Goal: Task Accomplishment & Management: Use online tool/utility

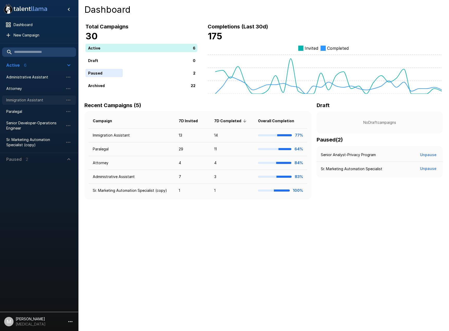
click at [26, 101] on span "Immigration Assistant" at bounding box center [34, 100] width 57 height 5
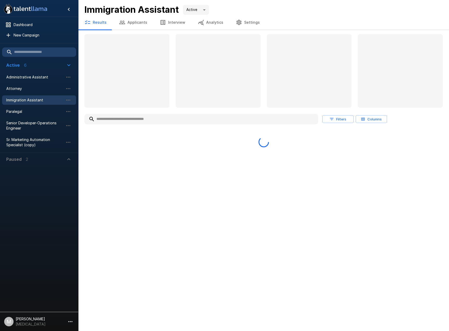
click at [124, 119] on input "text" at bounding box center [201, 118] width 234 height 9
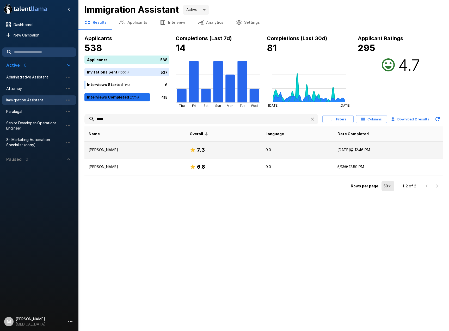
type input "*****"
click at [119, 154] on td "[PERSON_NAME]" at bounding box center [134, 150] width 101 height 17
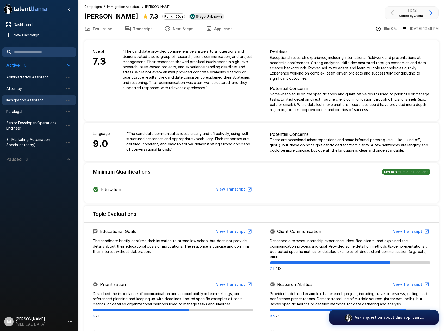
click at [224, 23] on button "Applicant" at bounding box center [219, 28] width 39 height 15
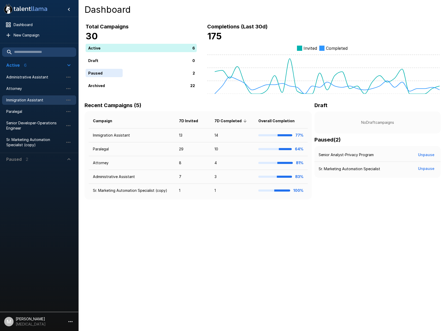
click at [47, 102] on span "Immigration Assistant" at bounding box center [34, 100] width 57 height 5
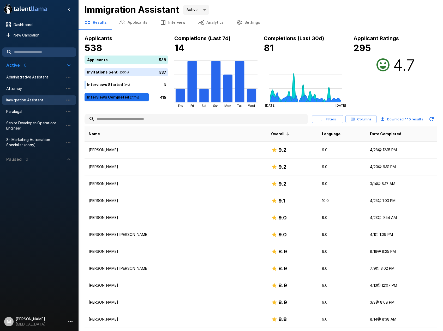
drag, startPoint x: 427, startPoint y: 79, endPoint x: 159, endPoint y: 123, distance: 272.0
click at [159, 123] on input "text" at bounding box center [195, 118] width 223 height 9
click at [35, 111] on span "Paralegal" at bounding box center [34, 111] width 57 height 5
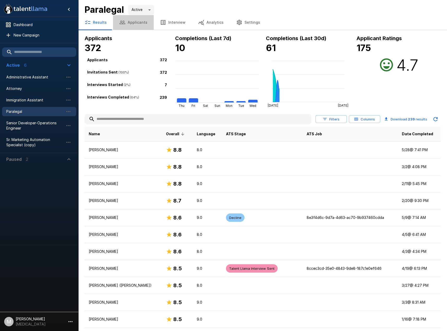
click at [140, 23] on button "Applicants" at bounding box center [133, 22] width 41 height 15
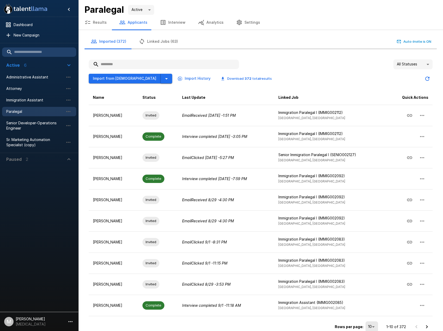
click at [163, 81] on icon "button" at bounding box center [166, 79] width 6 height 6
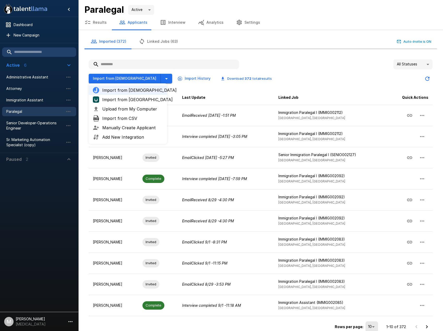
click at [136, 99] on span "Import from [GEOGRAPHIC_DATA]" at bounding box center [132, 99] width 60 height 6
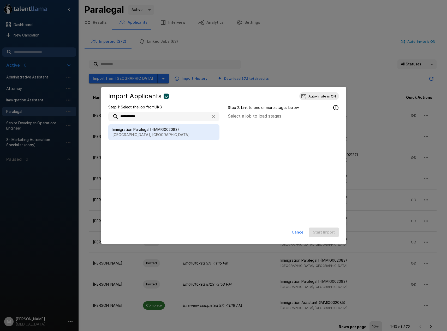
type input "**********"
click at [141, 129] on span "Immigration Paralegal I (IMMIG002083)" at bounding box center [163, 129] width 103 height 5
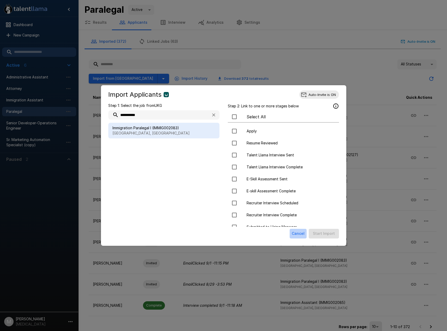
drag, startPoint x: 299, startPoint y: 233, endPoint x: 168, endPoint y: 67, distance: 211.1
click at [299, 233] on button "Cancel" at bounding box center [297, 234] width 17 height 10
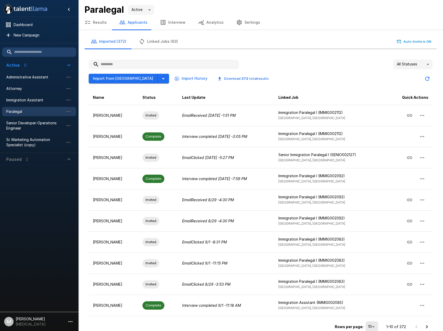
click at [161, 63] on input "text" at bounding box center [164, 64] width 150 height 9
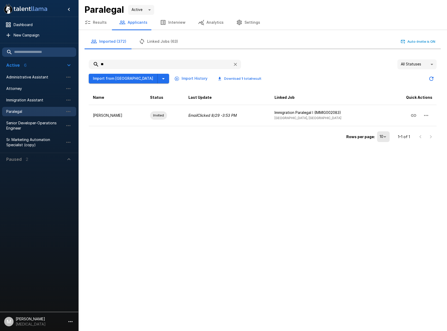
type input "*"
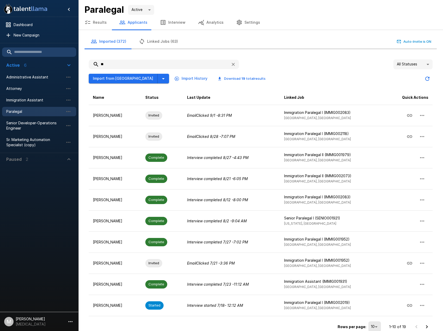
type input "*"
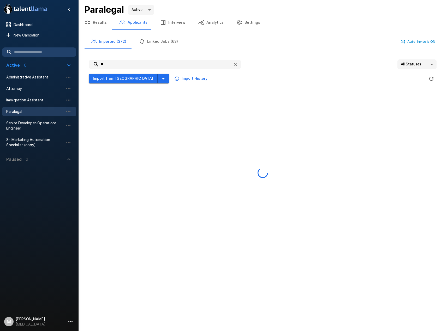
type input "*"
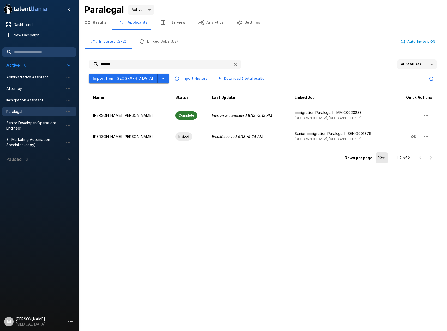
drag, startPoint x: 117, startPoint y: 63, endPoint x: -59, endPoint y: 60, distance: 176.8
click at [0, 60] on html ".st0{fill:#FFFFFF;} .st1{fill:#76a4ed;} Dashboard New Campaign Active 6 Adminis…" at bounding box center [223, 165] width 447 height 331
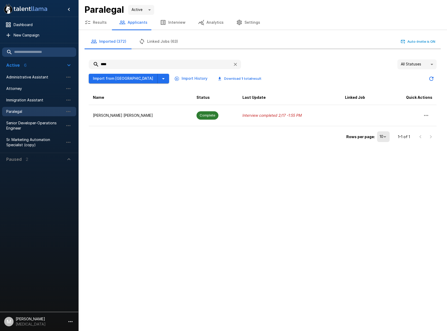
drag, startPoint x: 128, startPoint y: 67, endPoint x: -64, endPoint y: 61, distance: 192.0
click at [0, 61] on html ".st0{fill:#FFFFFF;} .st1{fill:#76a4ed;} Dashboard New Campaign Active 6 Adminis…" at bounding box center [223, 165] width 447 height 331
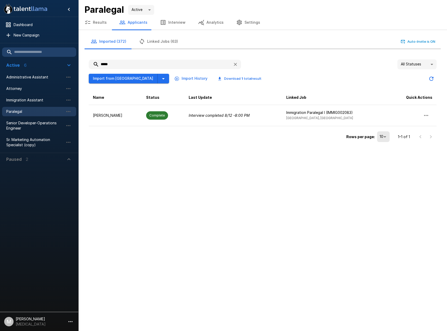
drag, startPoint x: 151, startPoint y: 68, endPoint x: 59, endPoint y: 71, distance: 92.1
click at [78, 70] on div ".st0{fill:#FFFFFF;} .st1{fill:#76a4ed;} Dashboard New Campaign Active 6 Adminis…" at bounding box center [262, 74] width 368 height 148
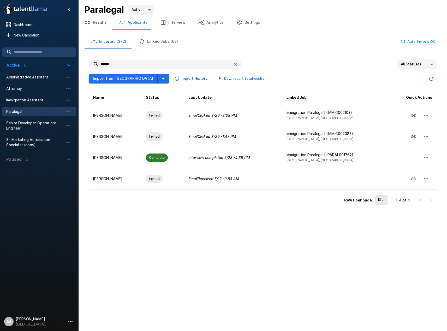
type input "******"
click at [96, 78] on button "Import from [GEOGRAPHIC_DATA]" at bounding box center [123, 79] width 69 height 10
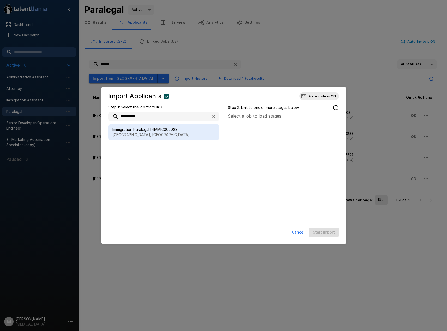
type input "**********"
click at [159, 137] on p "[GEOGRAPHIC_DATA], [GEOGRAPHIC_DATA]" at bounding box center [163, 134] width 103 height 5
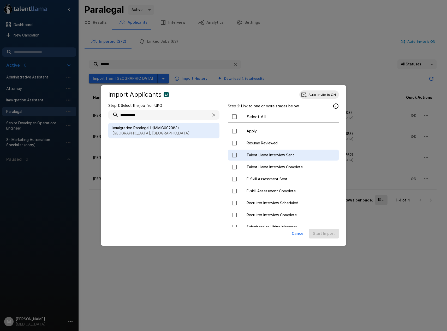
click at [273, 155] on span "Talent Llama Interview Sent" at bounding box center [290, 155] width 88 height 5
click at [333, 234] on button "Start Import" at bounding box center [323, 234] width 30 height 10
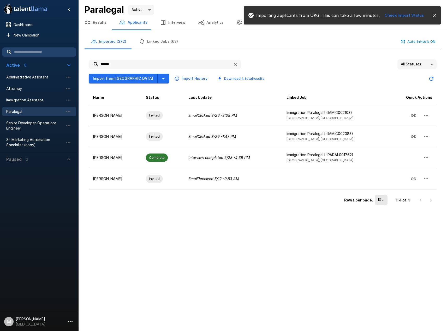
drag, startPoint x: 125, startPoint y: 66, endPoint x: -4, endPoint y: 57, distance: 128.9
click at [0, 57] on html ".st0{fill:#FFFFFF;} .st1{fill:#76a4ed;} Dashboard New Campaign Active 6 Adminis…" at bounding box center [223, 165] width 447 height 331
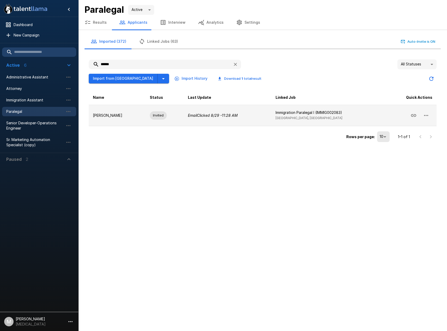
type input "******"
click at [193, 118] on p "Email Clicked [DATE] 11:28 AM" at bounding box center [227, 115] width 79 height 5
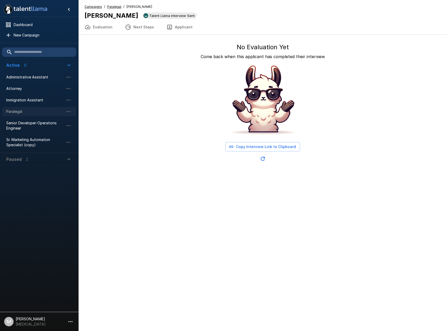
click at [29, 107] on div "Paralegal" at bounding box center [39, 111] width 74 height 9
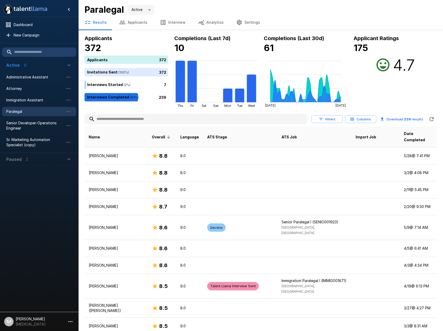
click at [127, 122] on input "text" at bounding box center [195, 118] width 223 height 9
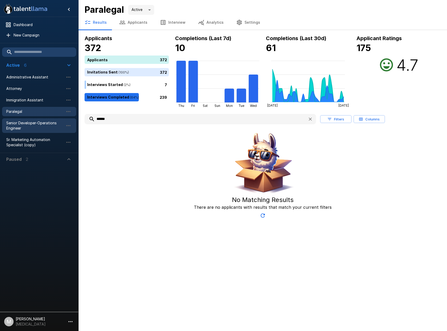
type input "******"
drag, startPoint x: 110, startPoint y: 121, endPoint x: -28, endPoint y: 112, distance: 138.7
click at [0, 112] on html ".st0{fill:#FFFFFF;} .st1{fill:#76a4ed;} Dashboard New Campaign Active 6 Adminis…" at bounding box center [223, 165] width 447 height 331
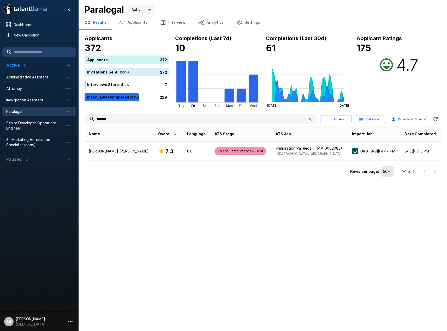
drag, startPoint x: 123, startPoint y: 121, endPoint x: -37, endPoint y: 103, distance: 161.1
click at [0, 103] on html ".st0{fill:#FFFFFF;} .st1{fill:#76a4ed;} Dashboard New Campaign Active 6 Adminis…" at bounding box center [223, 165] width 447 height 331
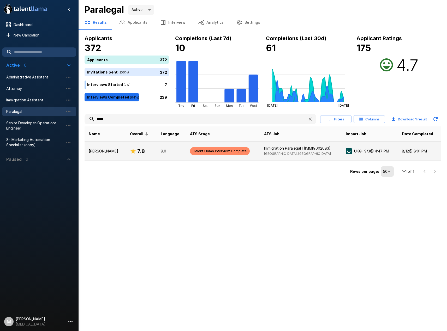
type input "*****"
click at [127, 151] on td "7.8" at bounding box center [141, 151] width 31 height 19
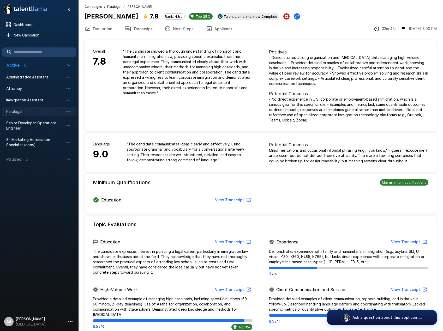
click at [39, 111] on span "Paralegal" at bounding box center [34, 111] width 57 height 5
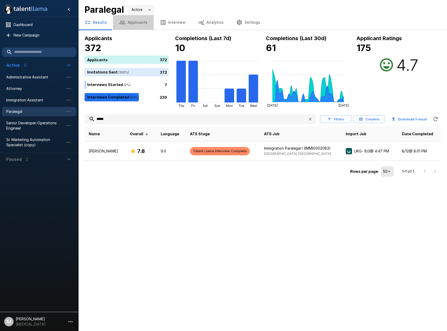
click at [134, 23] on button "Applicants" at bounding box center [133, 22] width 41 height 15
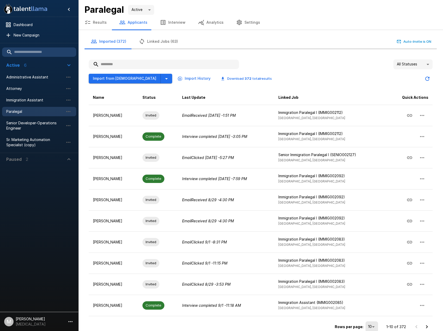
click at [119, 66] on input "text" at bounding box center [164, 64] width 150 height 9
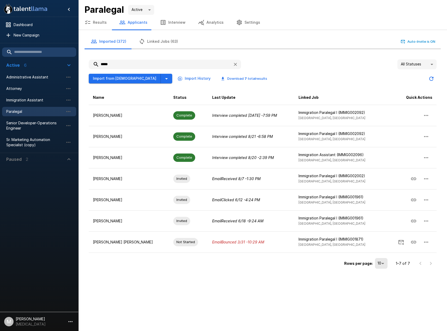
drag, startPoint x: 159, startPoint y: 65, endPoint x: -43, endPoint y: 53, distance: 202.2
click at [0, 53] on html ".st0{fill:#FFFFFF;} .st1{fill:#76a4ed;} Dashboard New Campaign Active 6 Adminis…" at bounding box center [223, 165] width 447 height 331
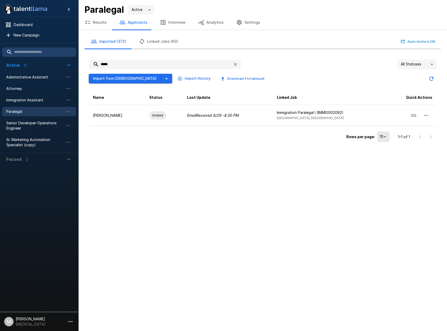
drag, startPoint x: 119, startPoint y: 66, endPoint x: -89, endPoint y: 68, distance: 207.5
click at [0, 68] on html ".st0{fill:#FFFFFF;} .st1{fill:#76a4ed;} Dashboard New Campaign Active 6 Adminis…" at bounding box center [223, 165] width 447 height 331
drag, startPoint x: 115, startPoint y: 66, endPoint x: -23, endPoint y: 62, distance: 138.0
click at [0, 62] on html ".st0{fill:#FFFFFF;} .st1{fill:#76a4ed;} Dashboard New Campaign Active 6 Adminis…" at bounding box center [223, 165] width 447 height 331
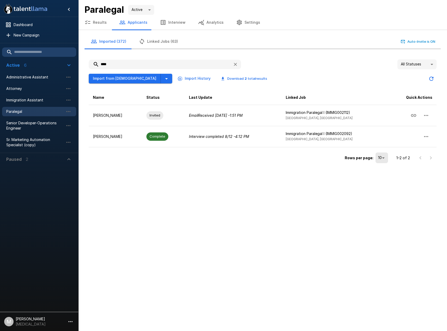
drag, startPoint x: 126, startPoint y: 67, endPoint x: -22, endPoint y: 64, distance: 147.9
click at [0, 64] on html ".st0{fill:#FFFFFF;} .st1{fill:#76a4ed;} Dashboard New Campaign Active 6 Adminis…" at bounding box center [223, 165] width 447 height 331
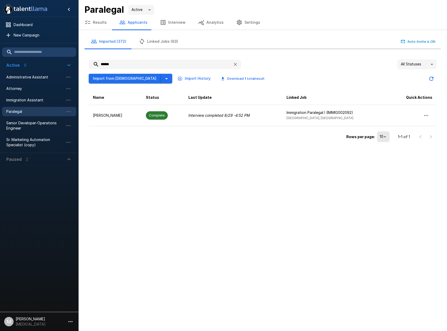
drag, startPoint x: 135, startPoint y: 64, endPoint x: 7, endPoint y: 56, distance: 128.8
click at [78, 56] on div ".st0{fill:#FFFFFF;} .st1{fill:#76a4ed;} Dashboard New Campaign Active 6 Adminis…" at bounding box center [262, 74] width 368 height 148
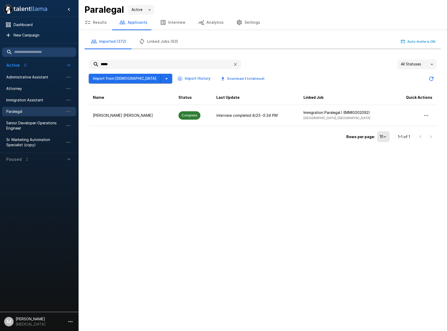
drag, startPoint x: 146, startPoint y: 65, endPoint x: -65, endPoint y: 63, distance: 211.2
click at [0, 63] on html ".st0{fill:#FFFFFF;} .st1{fill:#76a4ed;} Dashboard New Campaign Active 6 Adminis…" at bounding box center [223, 165] width 447 height 331
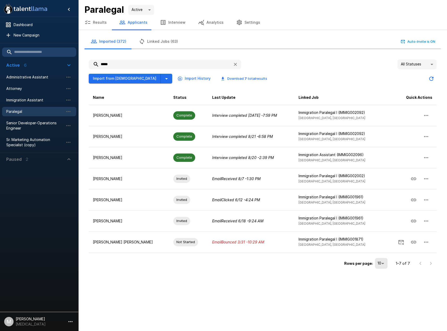
drag, startPoint x: 118, startPoint y: 68, endPoint x: -16, endPoint y: 49, distance: 135.8
click at [0, 49] on html ".st0{fill:#FFFFFF;} .st1{fill:#76a4ed;} Dashboard New Campaign Active 6 Adminis…" at bounding box center [223, 165] width 447 height 331
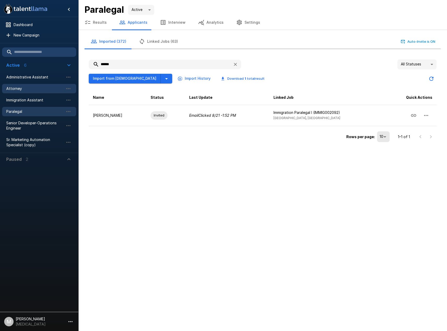
type input "******"
click at [237, 64] on icon "button" at bounding box center [235, 64] width 5 height 5
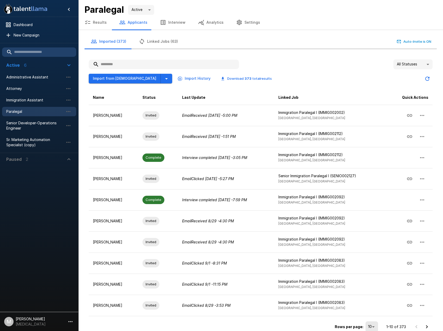
drag, startPoint x: 130, startPoint y: 57, endPoint x: 129, endPoint y: 63, distance: 5.2
click at [130, 59] on div "All Statuses ** Import from Jobvite Import History Download 373 total results N…" at bounding box center [260, 196] width 352 height 283
click at [129, 63] on input "text" at bounding box center [164, 64] width 150 height 9
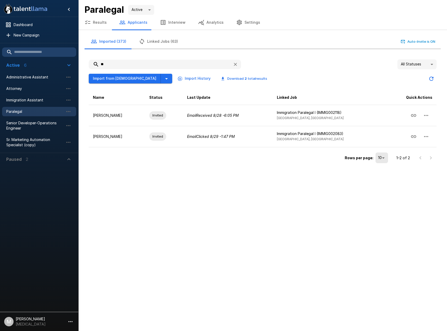
type input "*"
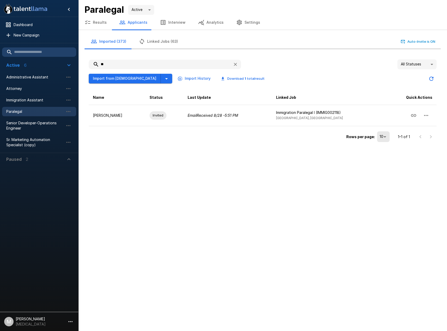
type input "*"
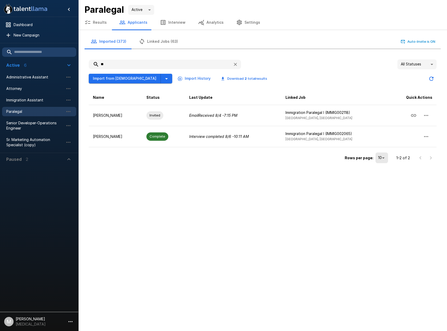
type input "*"
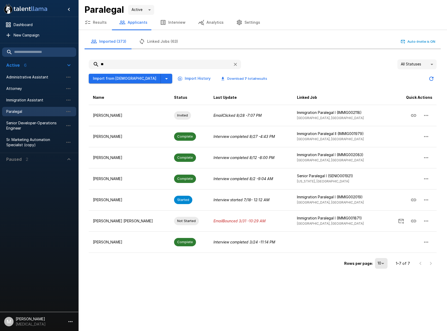
type input "*"
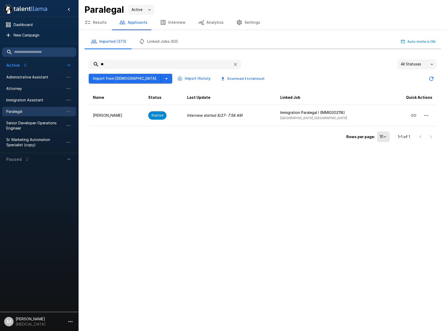
type input "*"
type input "******"
click at [165, 79] on icon "button" at bounding box center [166, 78] width 3 height 1
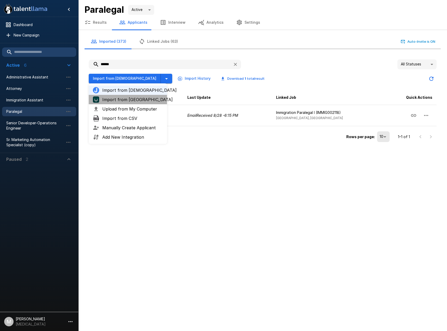
click at [121, 101] on span "Import from [GEOGRAPHIC_DATA]" at bounding box center [132, 99] width 60 height 6
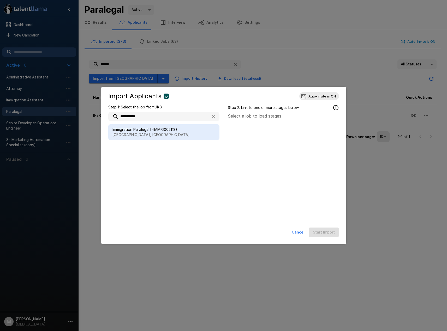
type input "**********"
click at [143, 136] on p "[GEOGRAPHIC_DATA], [GEOGRAPHIC_DATA]" at bounding box center [163, 134] width 103 height 5
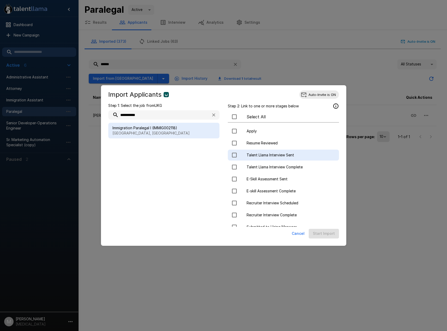
click at [262, 160] on div "Talent Llama Interview Sent" at bounding box center [283, 155] width 111 height 11
click at [321, 232] on button "Start Import" at bounding box center [323, 234] width 30 height 10
